Goal: Navigation & Orientation: Find specific page/section

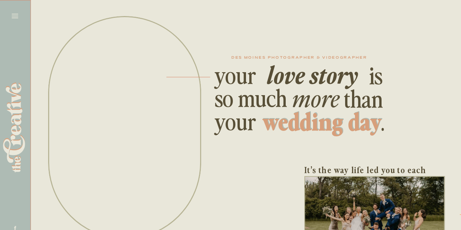
scroll to position [0, 184]
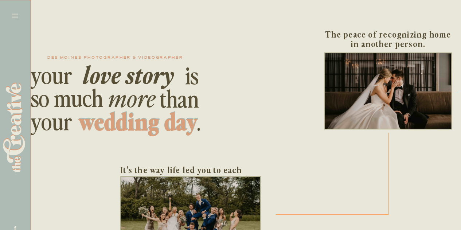
click at [15, 15] on icon at bounding box center [15, 16] width 10 height 10
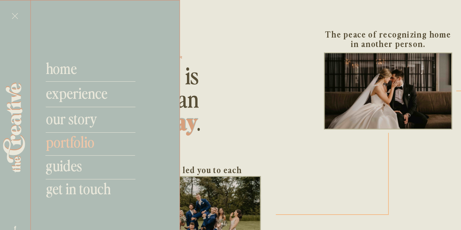
click at [64, 138] on nav "portfolio" at bounding box center [94, 141] width 96 height 17
click at [91, 116] on nav "our story" at bounding box center [100, 117] width 109 height 17
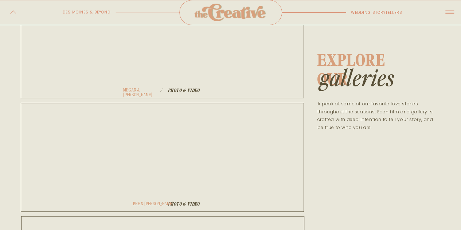
scroll to position [172, 0]
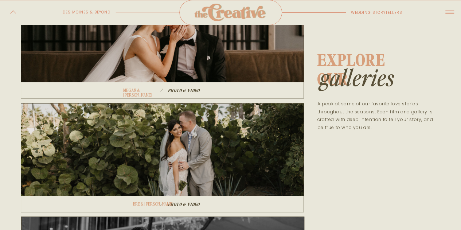
click at [173, 128] on div at bounding box center [162, 157] width 283 height 109
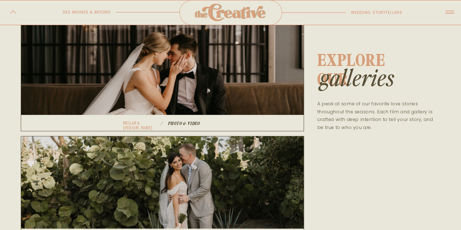
scroll to position [0, 0]
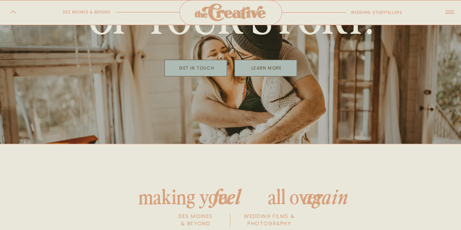
scroll to position [2587, 0]
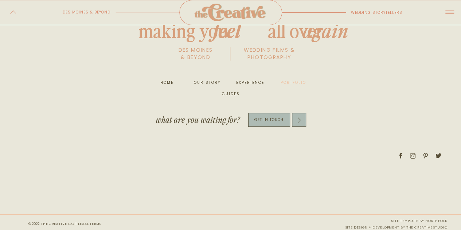
click at [292, 81] on nav "portfolio" at bounding box center [293, 82] width 28 height 7
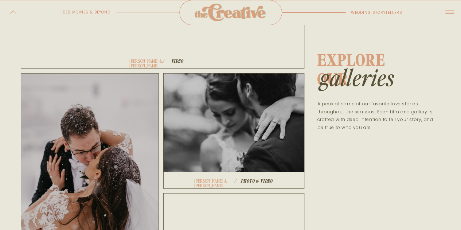
scroll to position [783, 0]
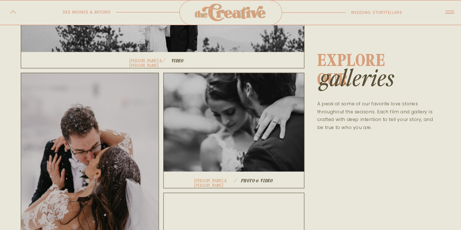
click at [286, 154] on div at bounding box center [233, 131] width 141 height 116
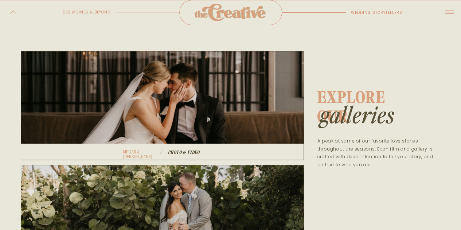
scroll to position [110, 0]
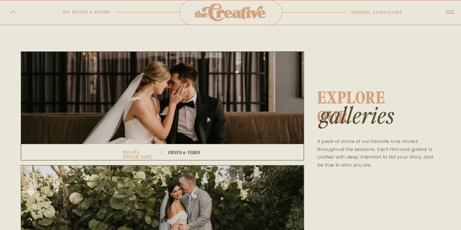
click at [244, 120] on div at bounding box center [162, 105] width 283 height 109
